Goal: Find specific page/section: Find specific page/section

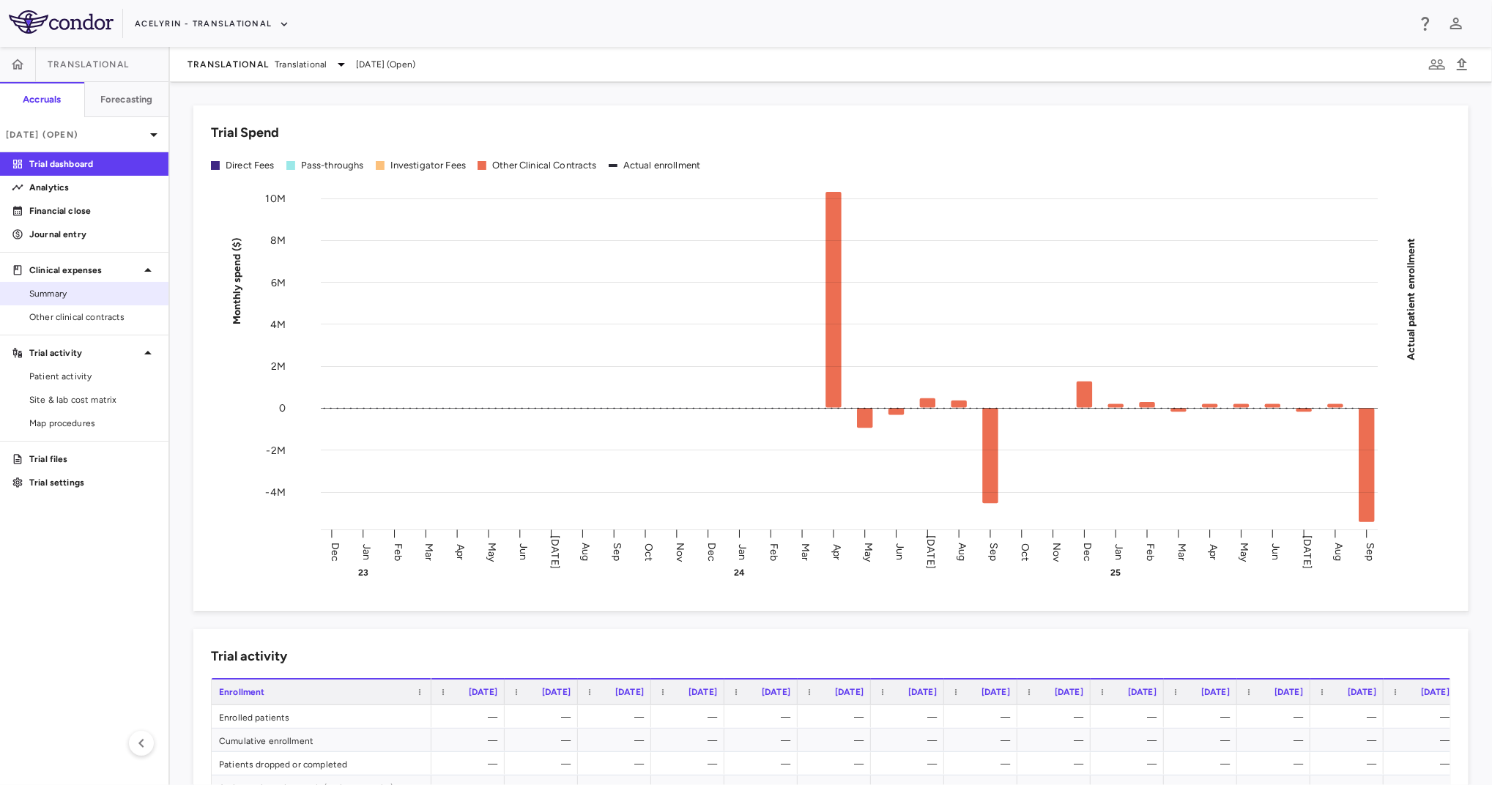
drag, startPoint x: 54, startPoint y: 314, endPoint x: 70, endPoint y: 296, distance: 24.4
click at [54, 314] on span "Other clinical contracts" at bounding box center [92, 317] width 127 height 13
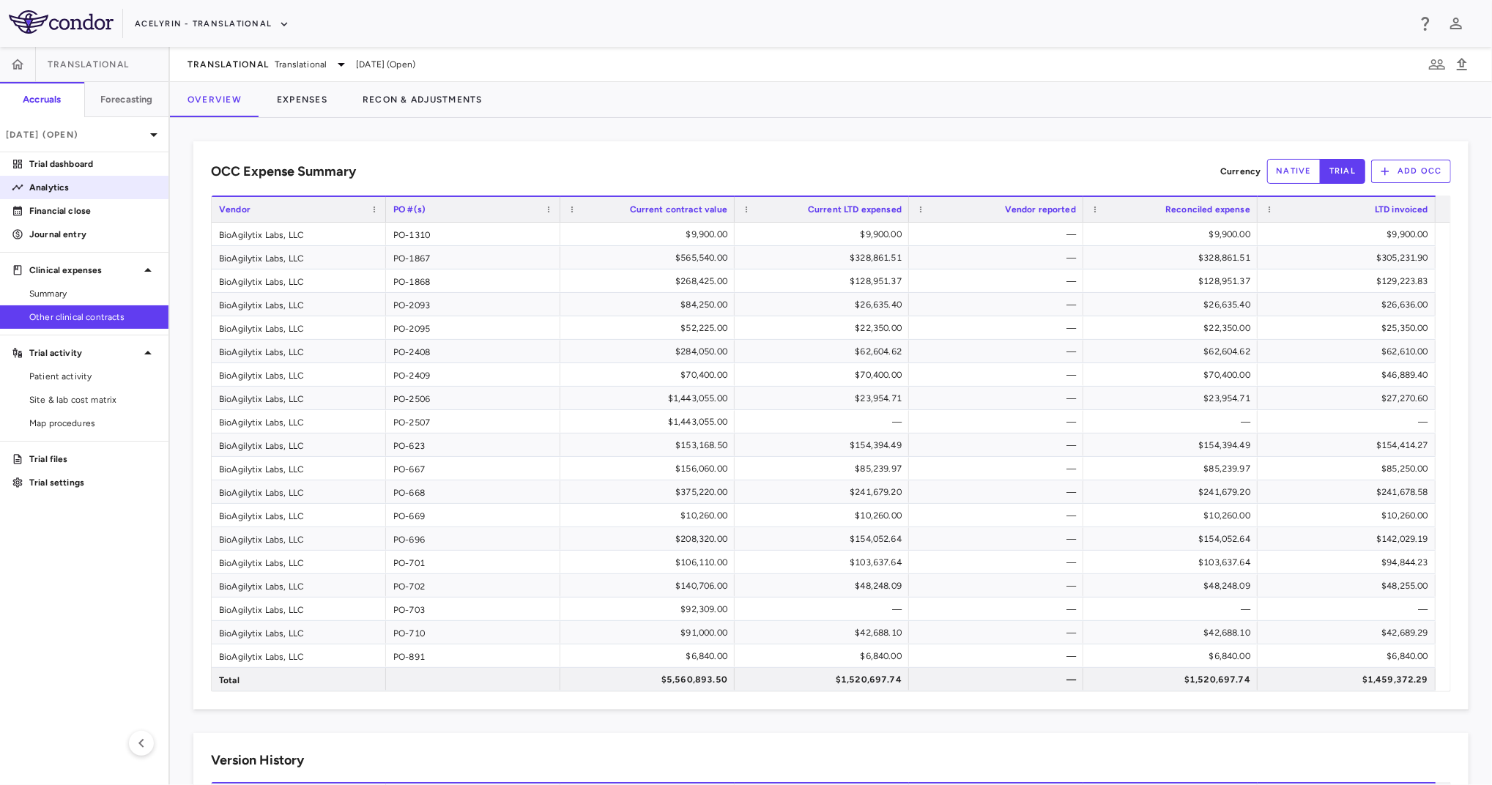
click at [109, 186] on p "Analytics" at bounding box center [92, 187] width 127 height 13
